Goal: Information Seeking & Learning: Learn about a topic

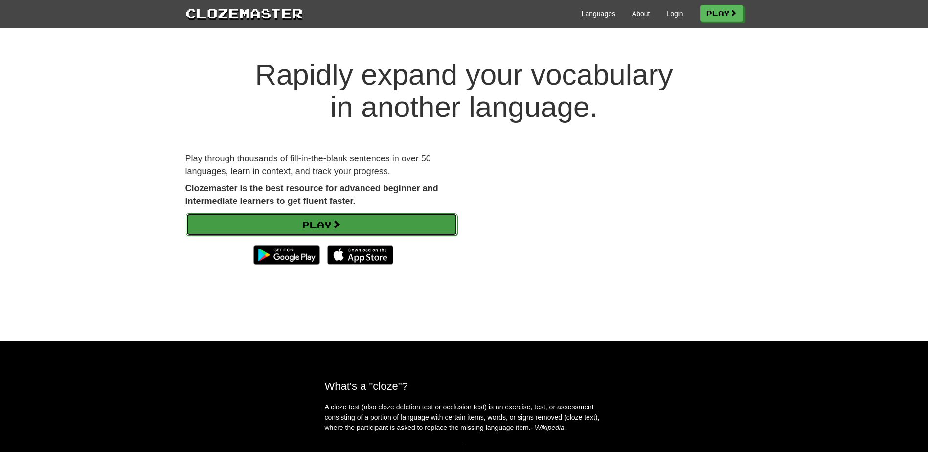
click at [392, 220] on link "Play" at bounding box center [321, 224] width 271 height 22
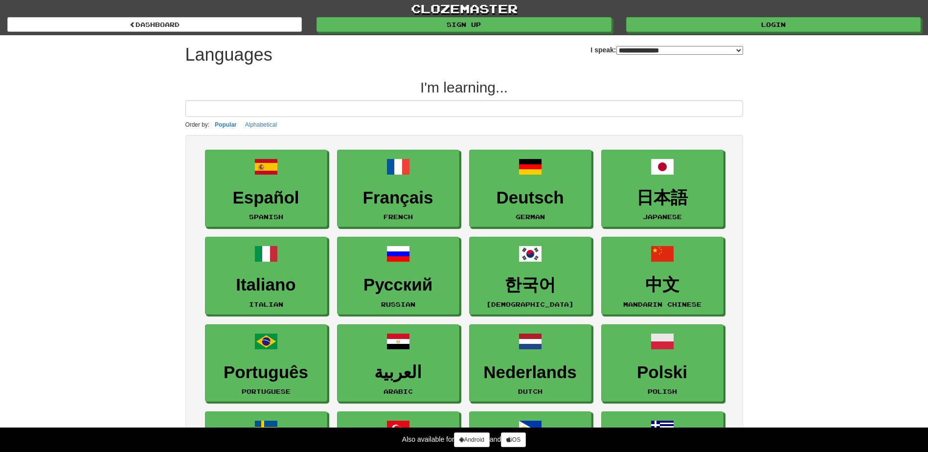
select select "*******"
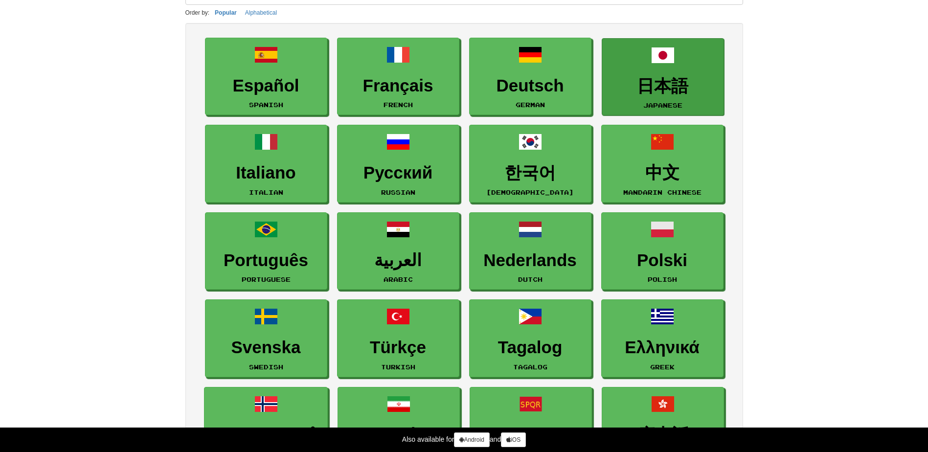
scroll to position [147, 0]
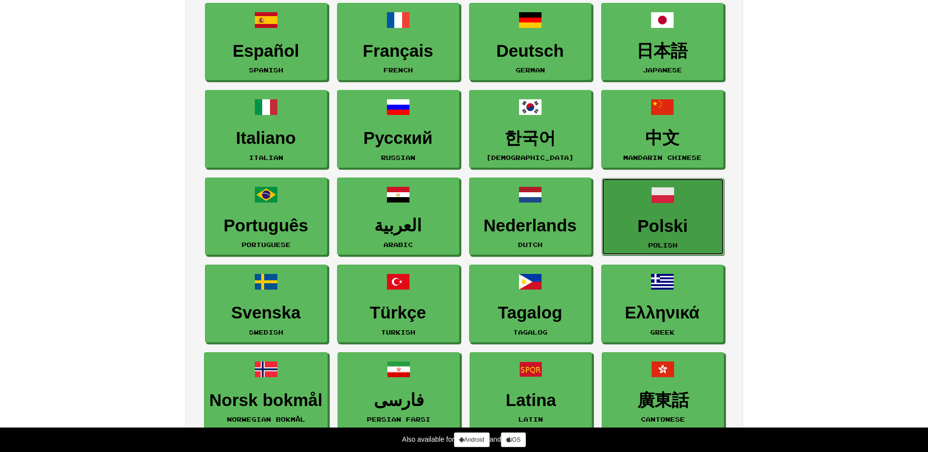
click at [646, 198] on link "Polski Polish" at bounding box center [663, 217] width 122 height 78
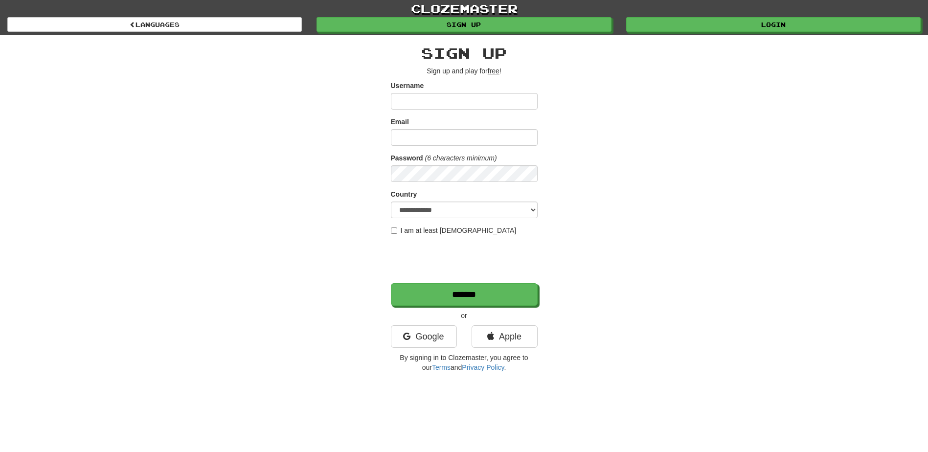
click at [495, 74] on u "free" at bounding box center [494, 71] width 12 height 8
click at [494, 68] on u "free" at bounding box center [494, 71] width 12 height 8
